Goal: Information Seeking & Learning: Learn about a topic

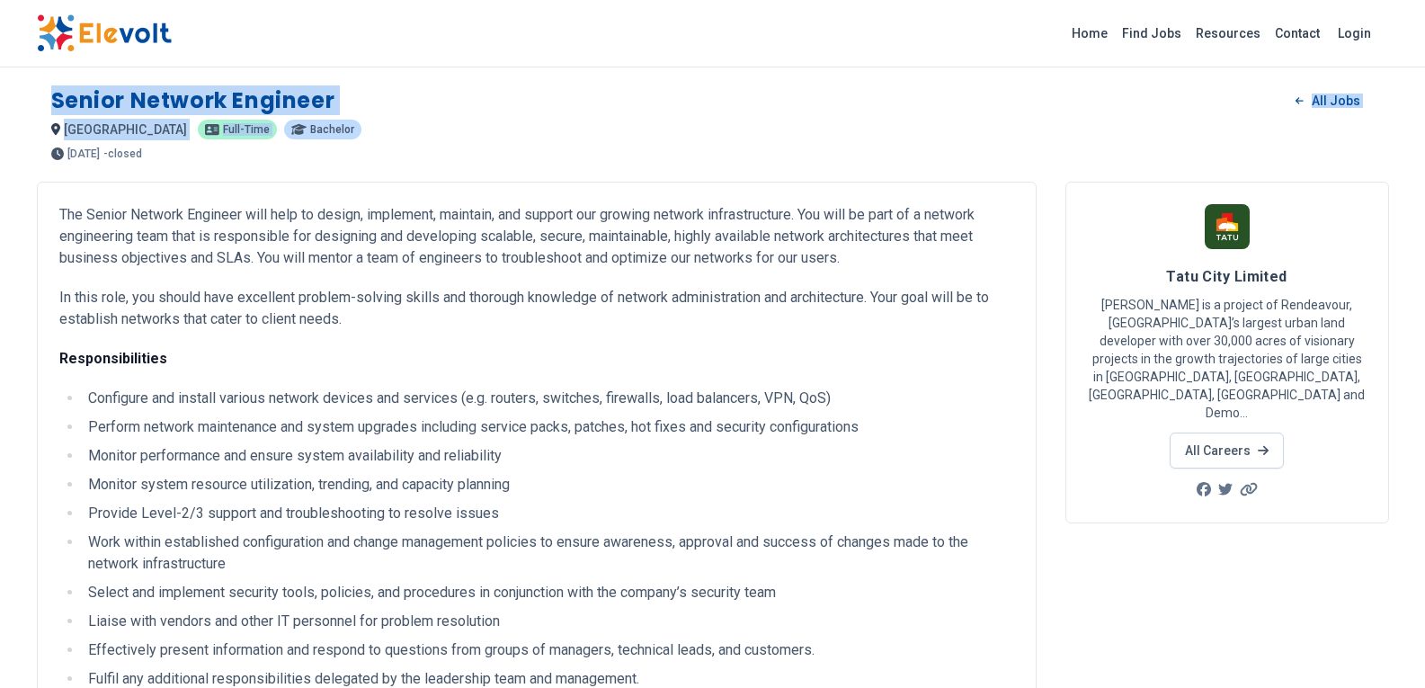
drag, startPoint x: 50, startPoint y: 95, endPoint x: 222, endPoint y: 119, distance: 173.3
click at [222, 118] on div "Senior Network Engineer All Jobs [GEOGRAPHIC_DATA] KE [DEMOGRAPHIC_DATA] Bachel…" at bounding box center [713, 116] width 1352 height 88
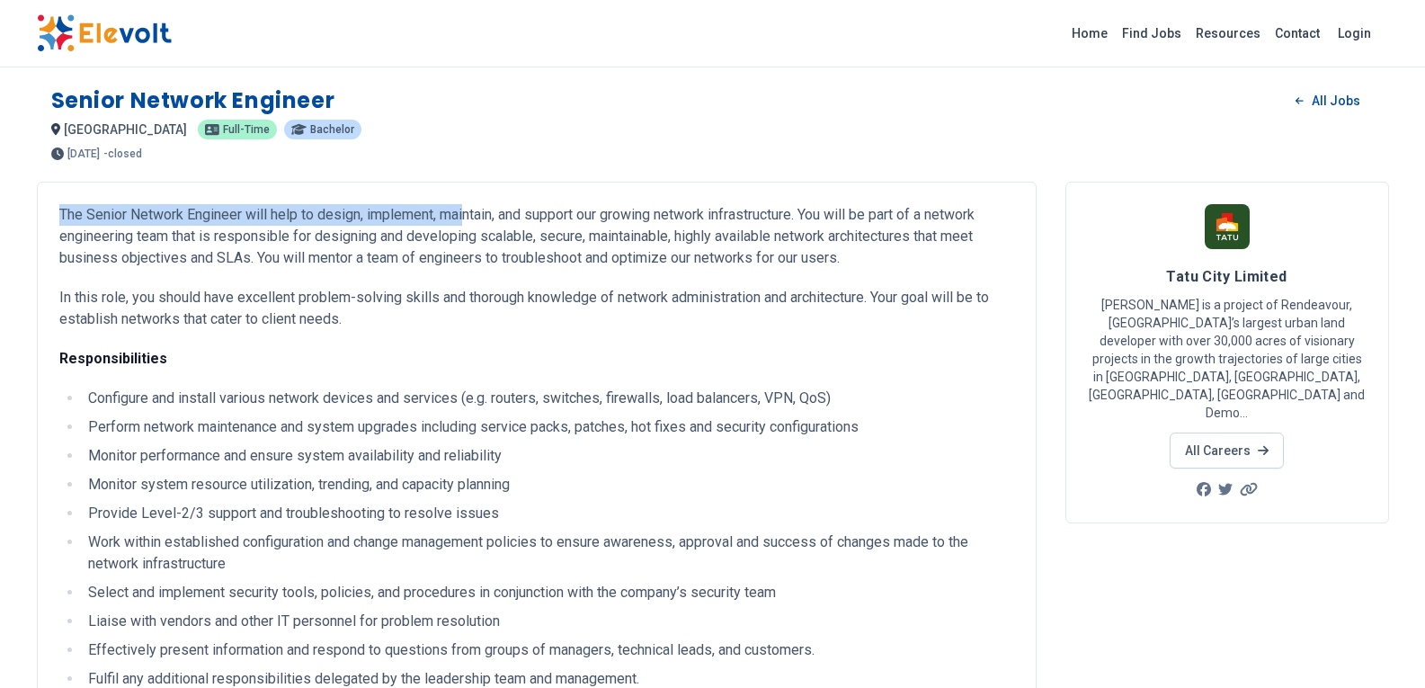
drag, startPoint x: 38, startPoint y: 204, endPoint x: 397, endPoint y: 160, distance: 362.2
click at [458, 217] on div "The Senior Network Engineer will help to design, implement, maintain, and suppo…" at bounding box center [537, 624] width 1000 height 885
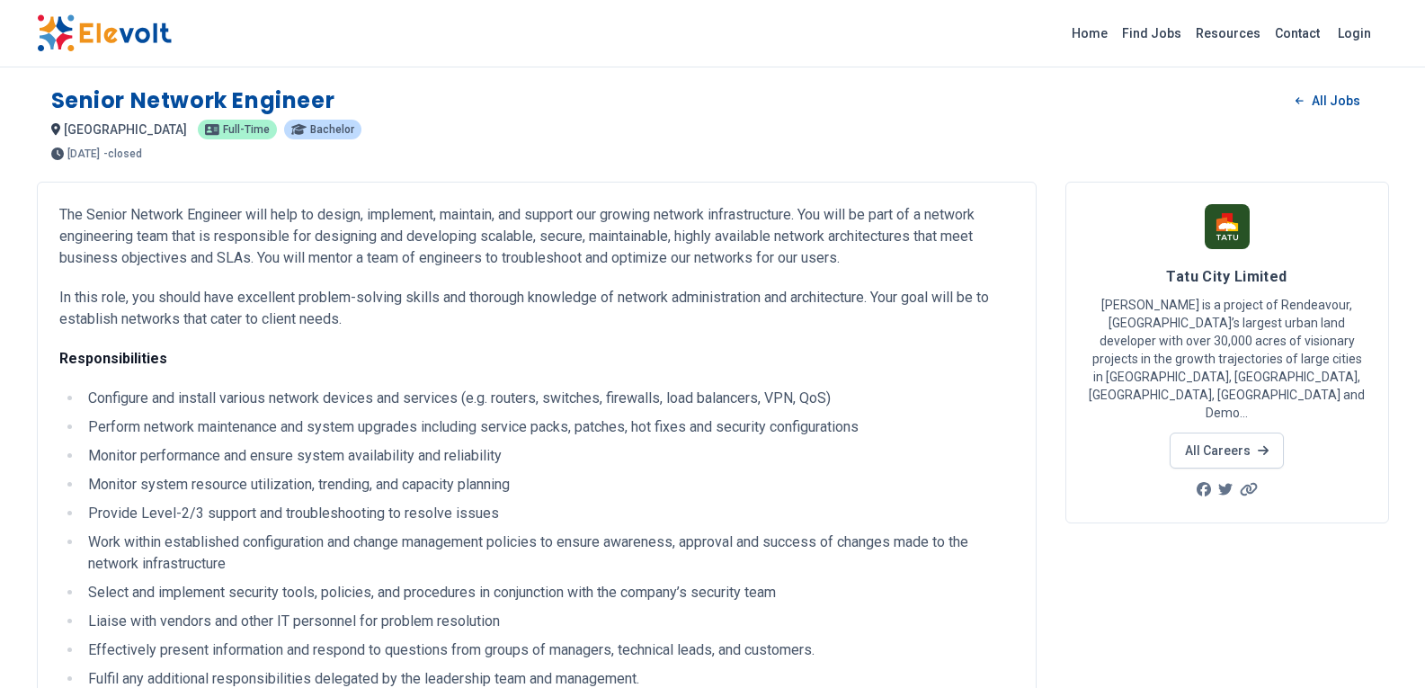
click at [411, 122] on div "[GEOGRAPHIC_DATA] KE Full-time Bachelor" at bounding box center [712, 130] width 1323 height 22
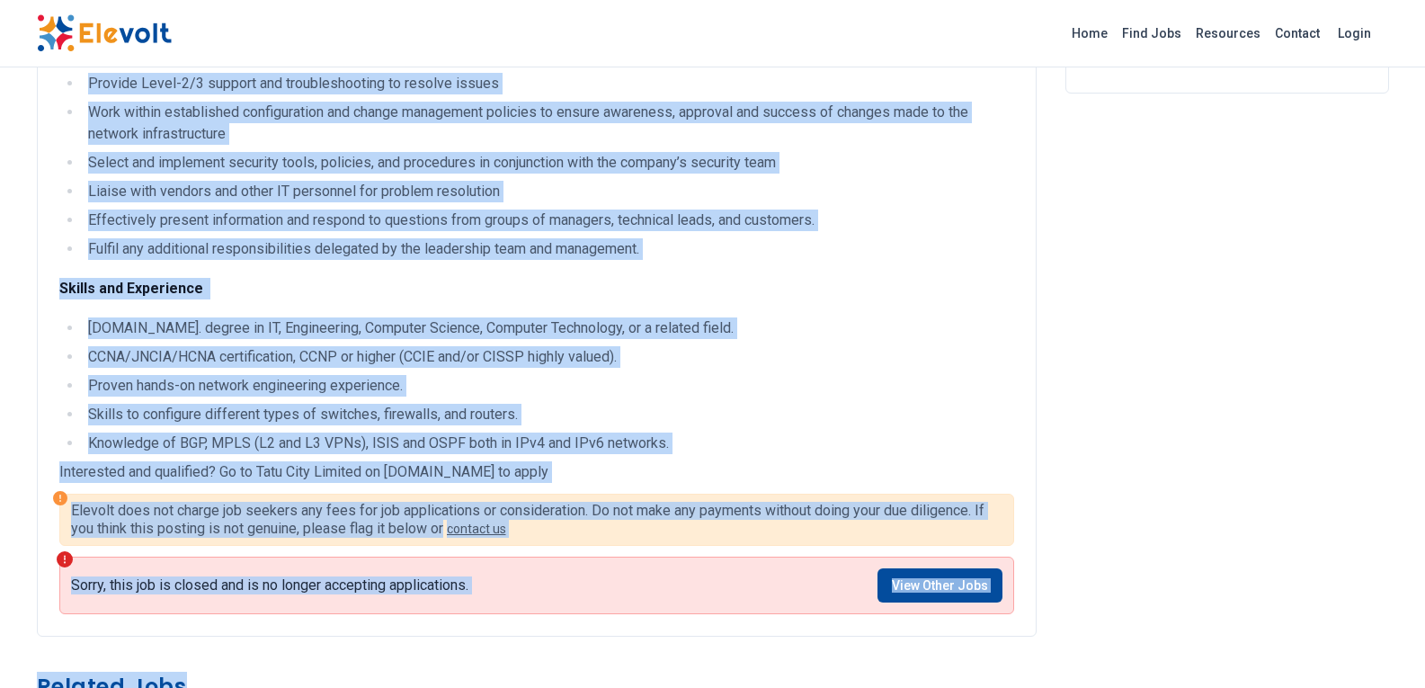
scroll to position [484, 0]
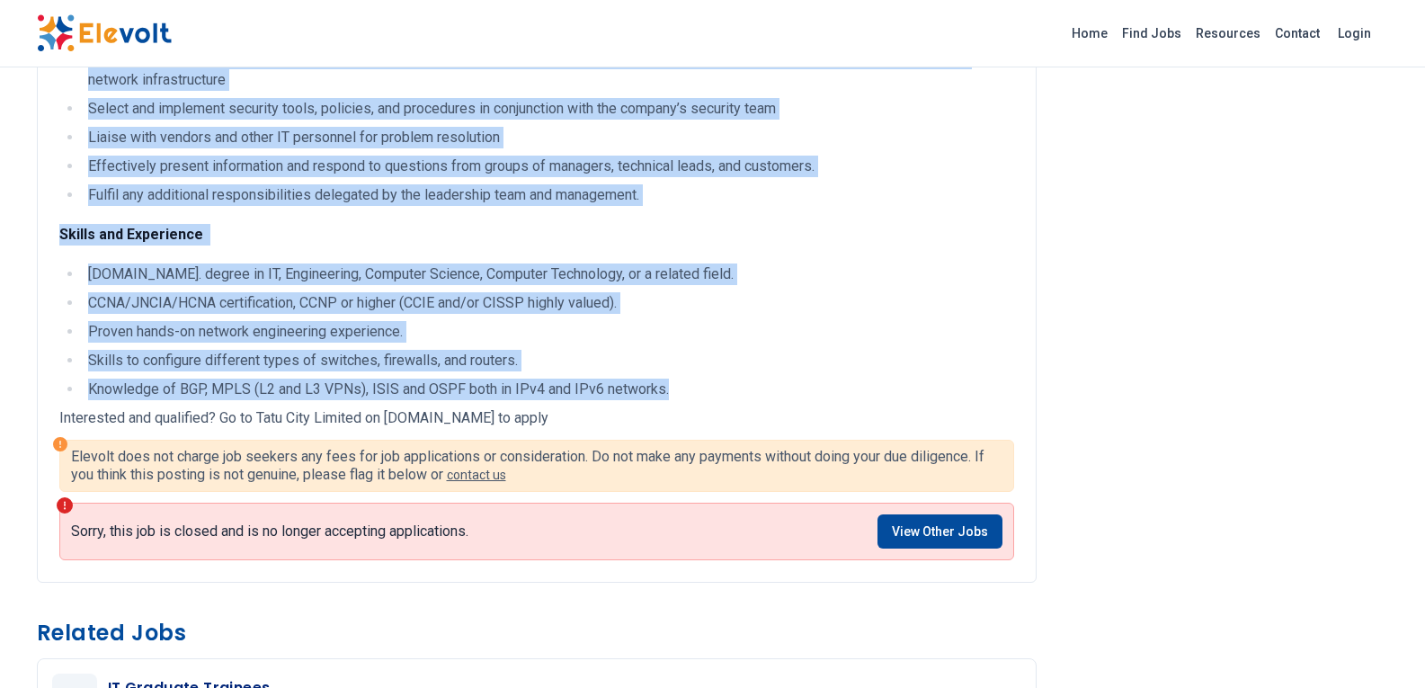
drag, startPoint x: 94, startPoint y: 100, endPoint x: 676, endPoint y: 387, distance: 648.8
click at [676, 387] on div "Senior Network Engineer All Jobs [GEOGRAPHIC_DATA] KE [DEMOGRAPHIC_DATA] Bachel…" at bounding box center [712, 653] width 1381 height 2274
copy div "Senior Network Engineer All Jobs [GEOGRAPHIC_DATA] KE [DEMOGRAPHIC_DATA] Bachel…"
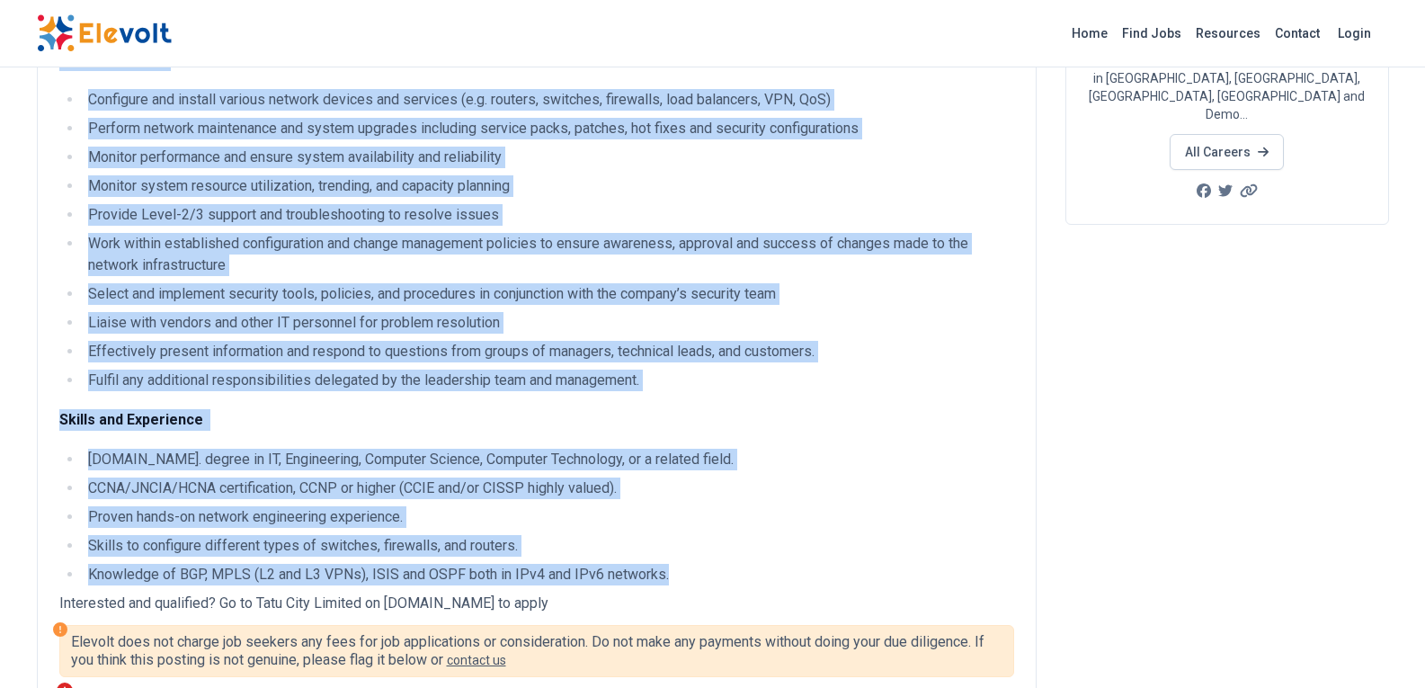
scroll to position [0, 0]
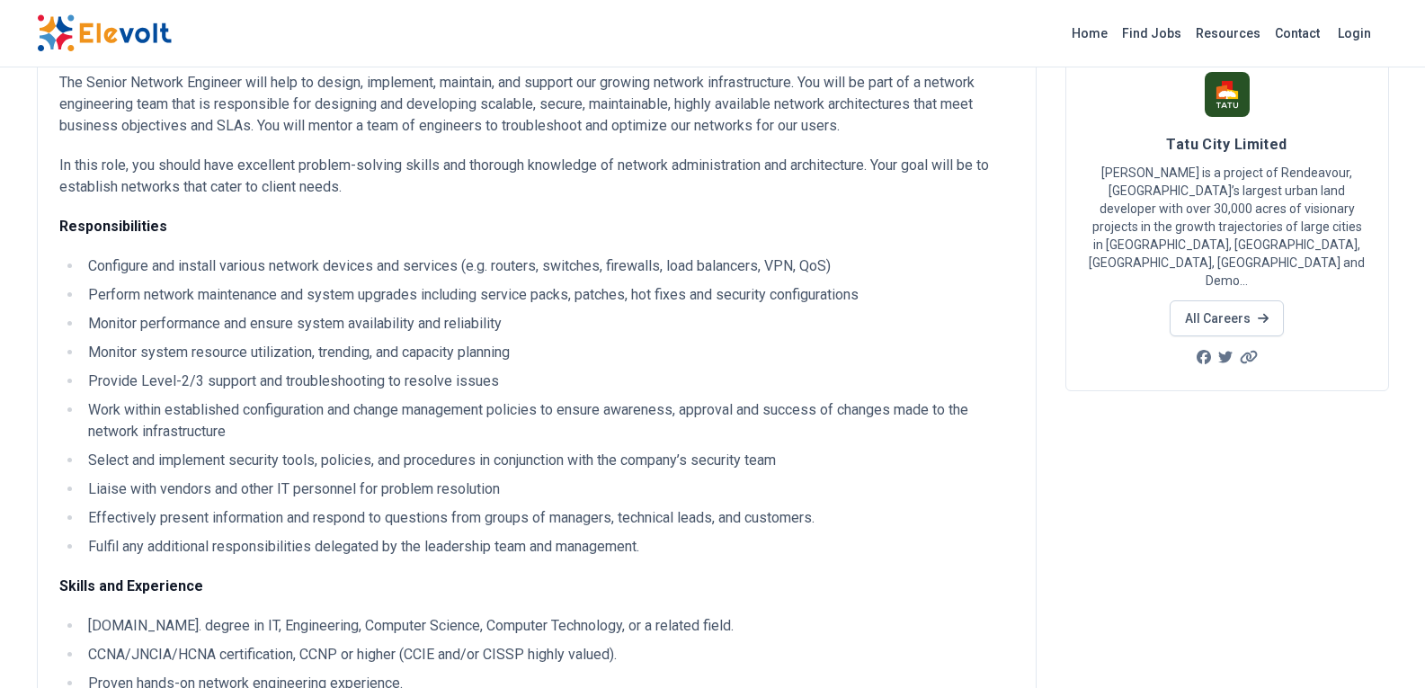
scroll to position [180, 0]
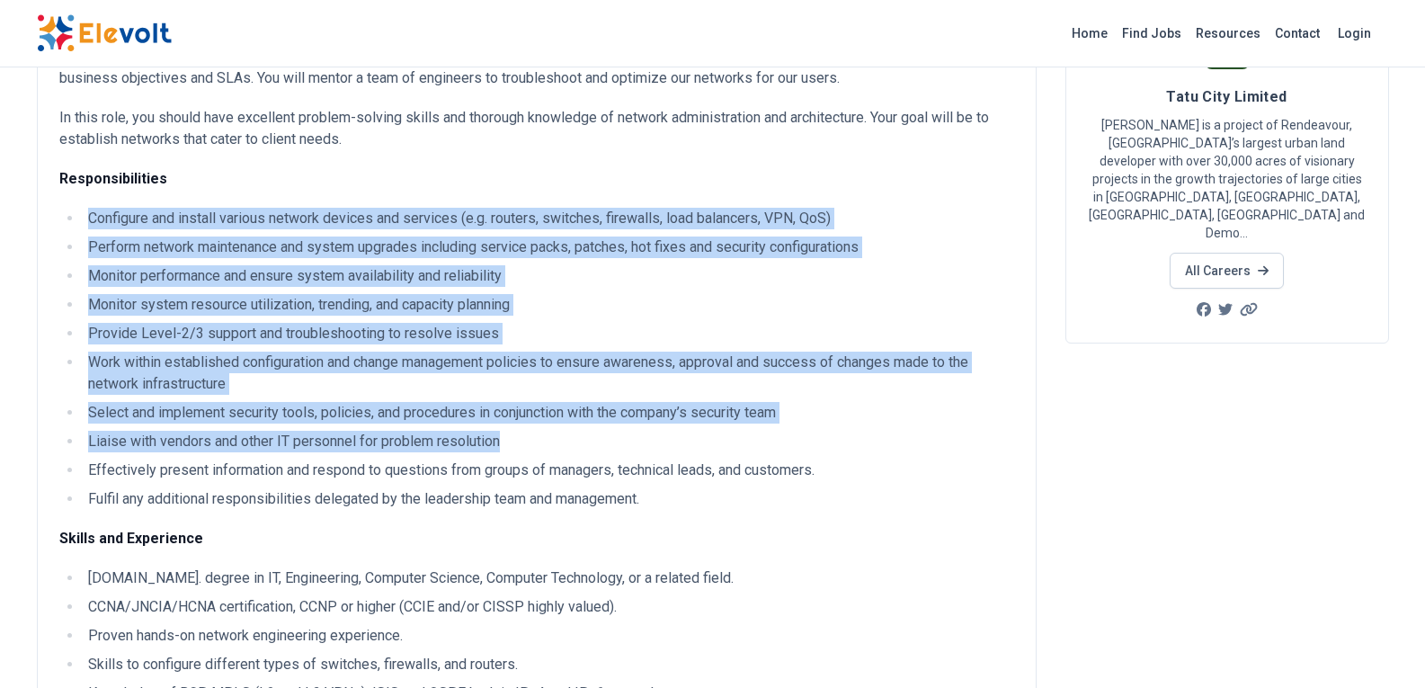
drag, startPoint x: 83, startPoint y: 209, endPoint x: 582, endPoint y: 402, distance: 535.0
click at [551, 421] on ul "Configure and install various network devices and services (e.g. routers, switc…" at bounding box center [536, 359] width 955 height 302
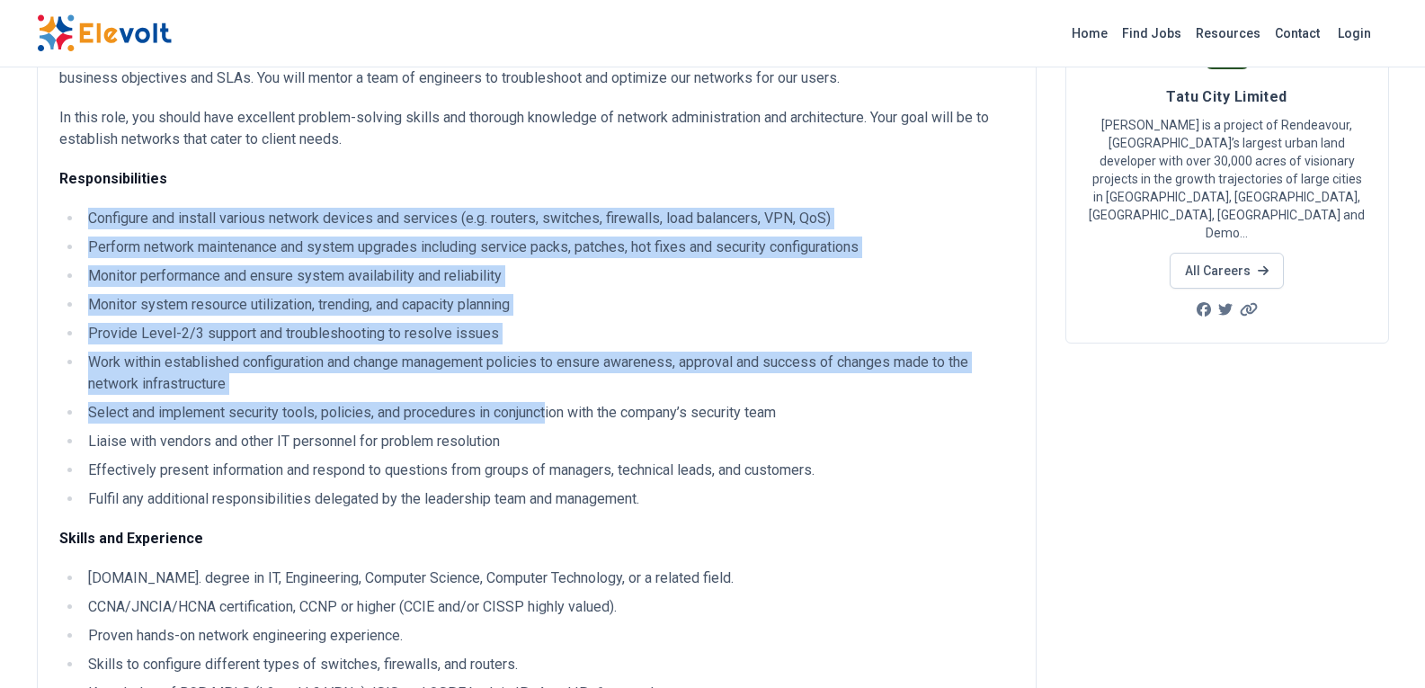
click at [707, 341] on li "Provide Level-2/3 support and troubleshooting to resolve issues" at bounding box center [548, 334] width 931 height 22
